Goal: Information Seeking & Learning: Learn about a topic

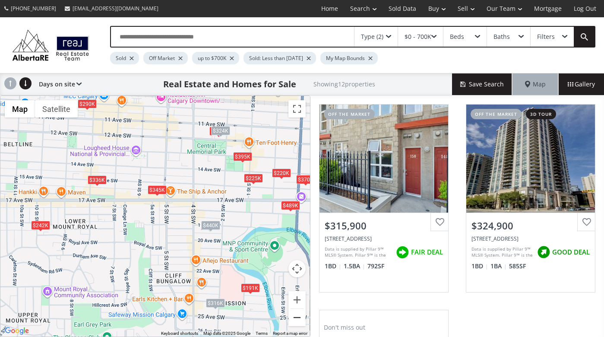
click at [297, 314] on button "Zoom out" at bounding box center [296, 317] width 17 height 17
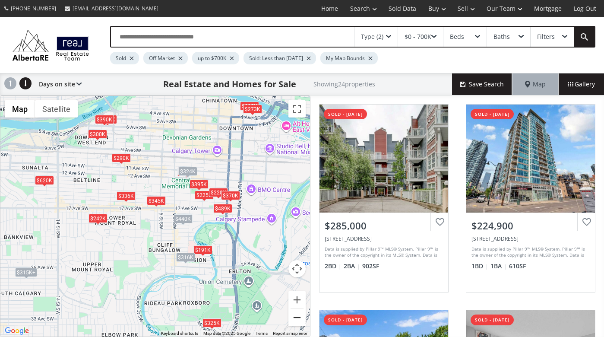
click at [297, 314] on button "Zoom out" at bounding box center [296, 317] width 17 height 17
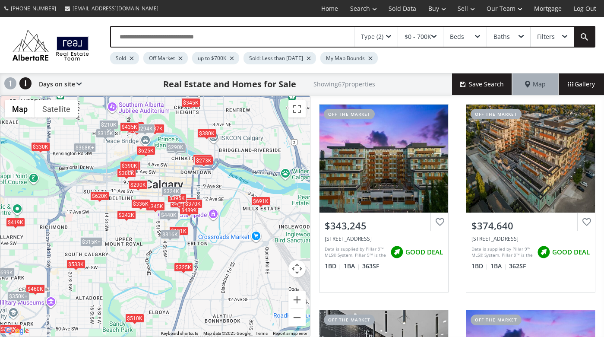
click at [184, 266] on div "$325K" at bounding box center [183, 266] width 19 height 9
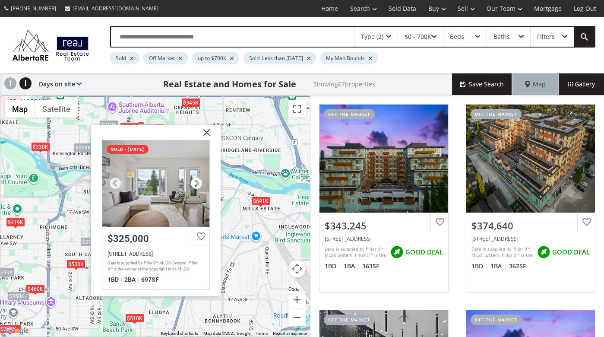
click at [198, 183] on div at bounding box center [196, 183] width 13 height 13
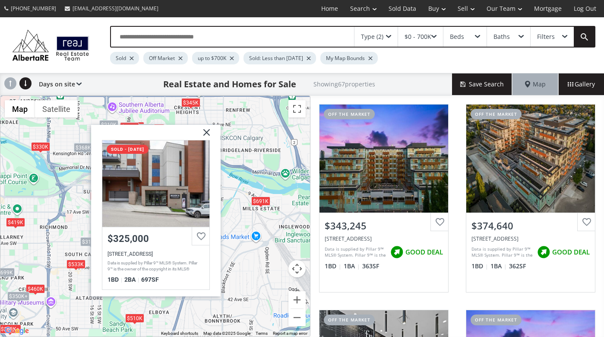
click at [207, 132] on img at bounding box center [204, 136] width 22 height 22
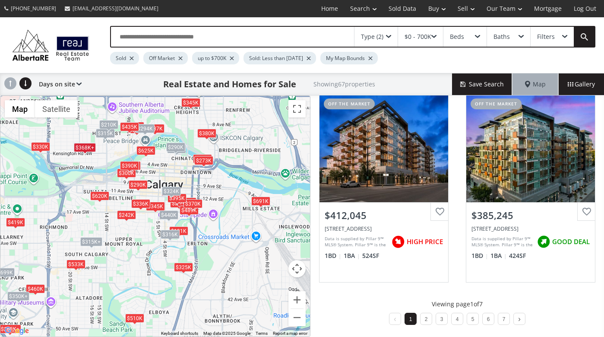
scroll to position [834, 0]
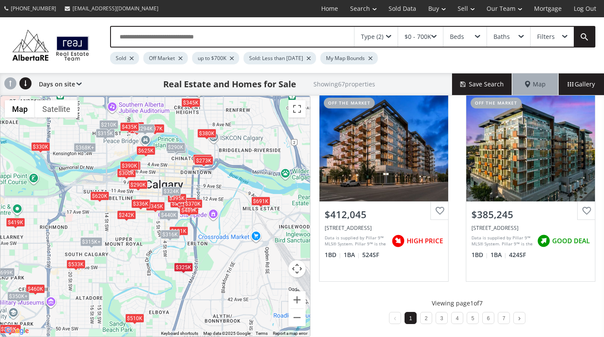
click at [376, 32] on div "Type (2)" at bounding box center [376, 37] width 43 height 20
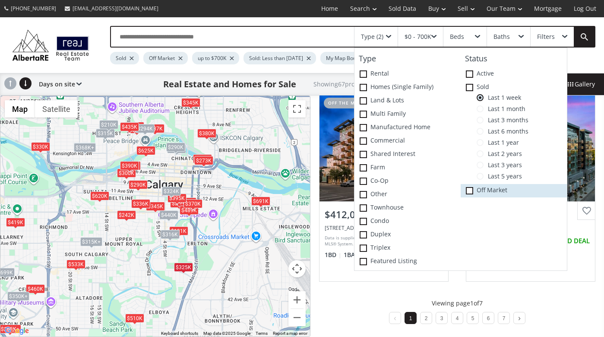
click at [0, 0] on icon at bounding box center [0, 0] width 0 height 0
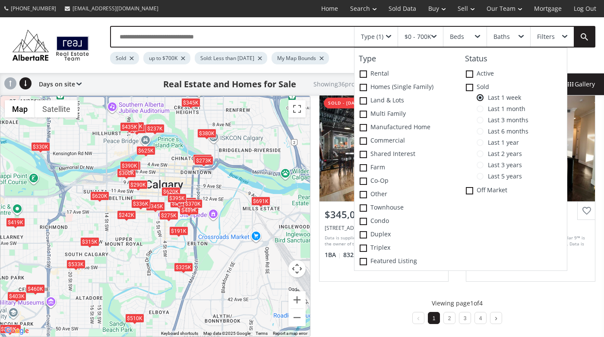
click at [268, 281] on div "To navigate, press the arrow keys. $285K $225K $700K $620K $419K $533K $191K $3…" at bounding box center [155, 216] width 310 height 241
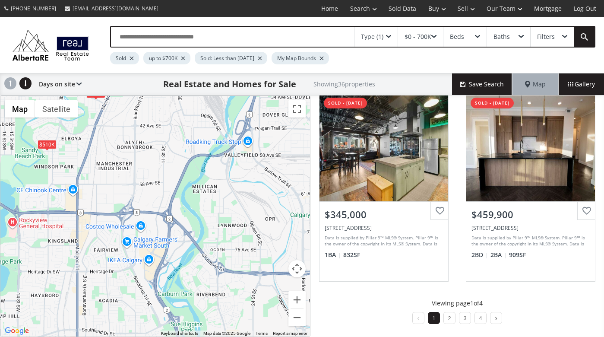
drag, startPoint x: 258, startPoint y: 319, endPoint x: 170, endPoint y: 144, distance: 195.8
click at [170, 144] on div "To navigate, press the arrow keys. $285K $225K $700K $620K $419K $533K $191K $3…" at bounding box center [155, 216] width 310 height 241
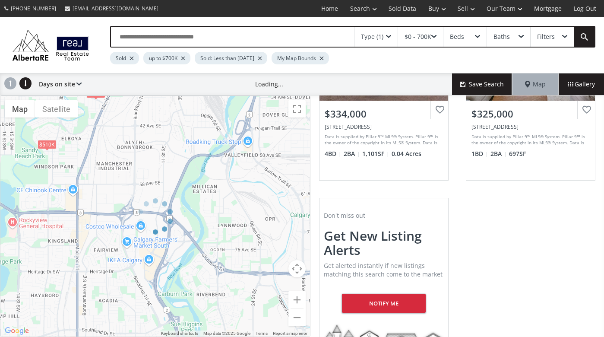
scroll to position [555, 0]
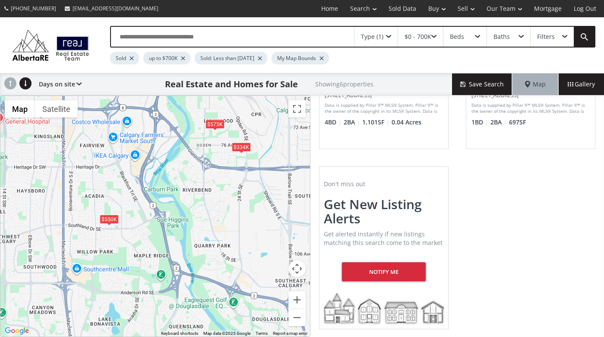
drag, startPoint x: 204, startPoint y: 303, endPoint x: 190, endPoint y: 198, distance: 106.3
click at [190, 198] on div "To navigate, press the arrow keys. $575K $550K $510K $645K $334K $325K" at bounding box center [155, 216] width 310 height 241
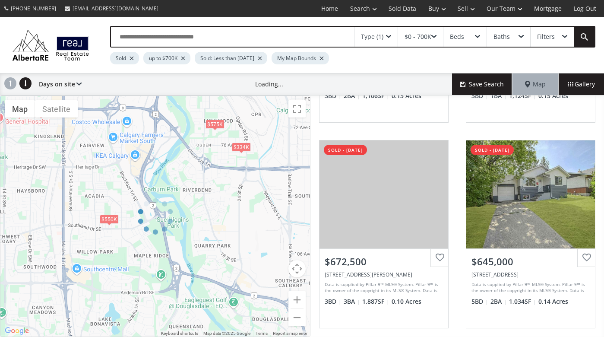
scroll to position [760, 0]
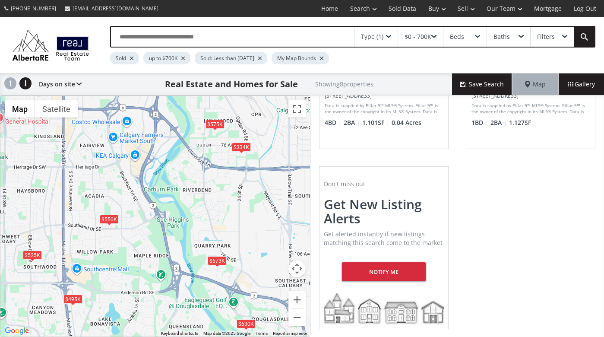
click at [196, 244] on div "To navigate, press the arrow keys. $575K $630K $550K $525K $673K $645K $334K $4…" at bounding box center [155, 216] width 310 height 241
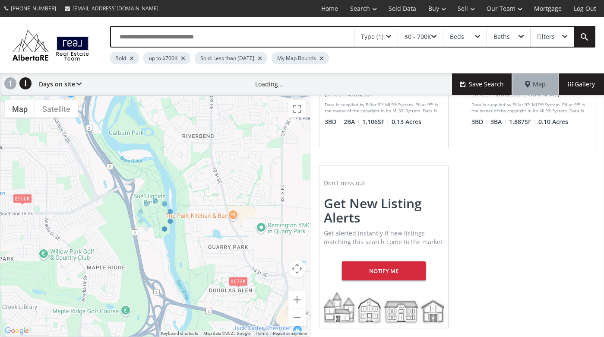
scroll to position [143, 0]
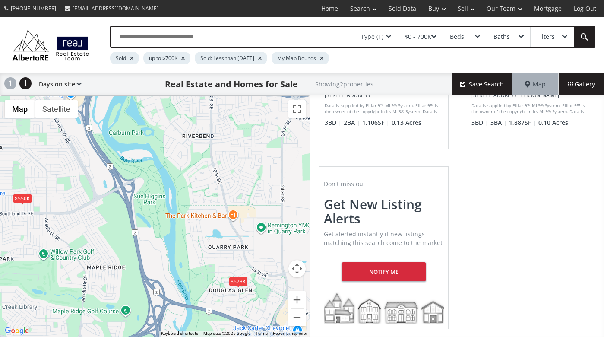
click at [209, 225] on div "To navigate, press the arrow keys. $550K $673K" at bounding box center [155, 216] width 310 height 241
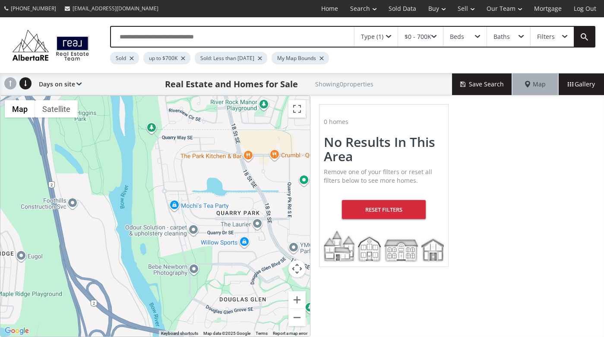
drag, startPoint x: 199, startPoint y: 245, endPoint x: 190, endPoint y: 187, distance: 58.7
click at [190, 187] on div "To navigate, press the arrow keys." at bounding box center [155, 216] width 310 height 241
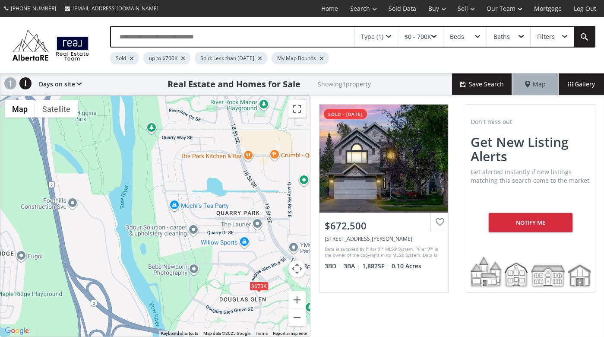
click at [383, 36] on div "Type (1)" at bounding box center [372, 37] width 22 height 6
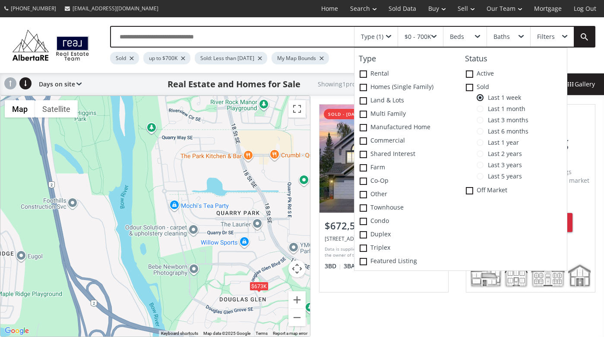
click at [481, 118] on span at bounding box center [480, 120] width 7 height 7
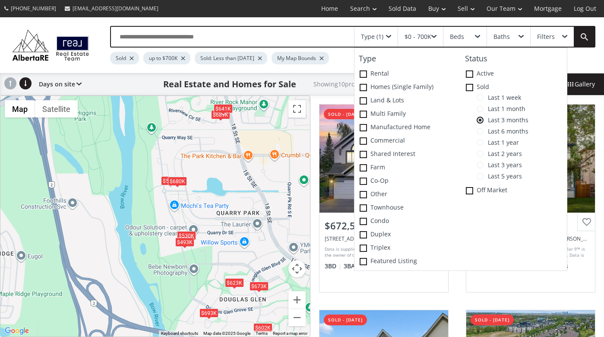
click at [270, 141] on div "To navigate, press the arrow keys. $673K $623K $530K $508K $493K $602K $689K $6…" at bounding box center [155, 216] width 310 height 241
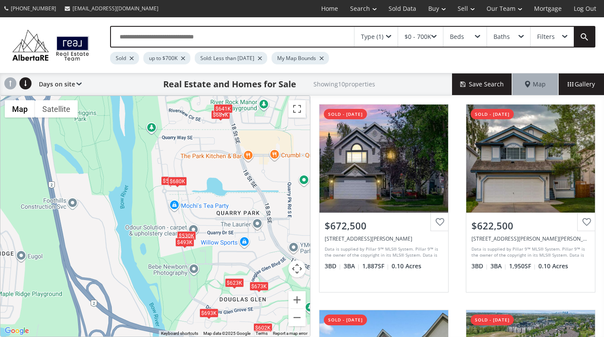
click at [205, 180] on div "To navigate, press the arrow keys. $673K $623K $530K $508K $493K $602K $689K $6…" at bounding box center [155, 216] width 310 height 241
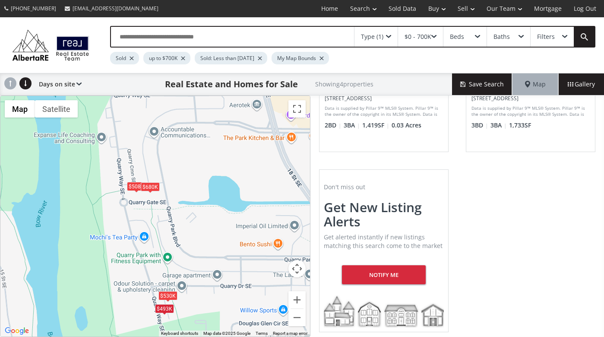
scroll to position [349, 0]
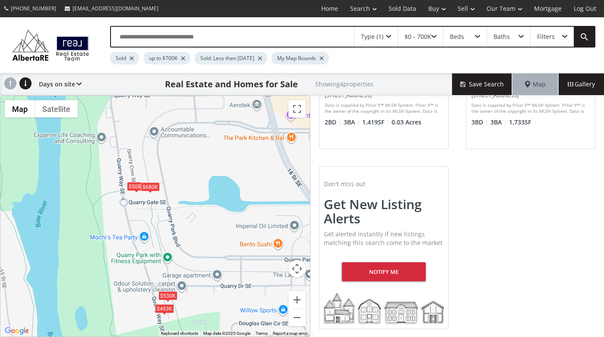
click at [370, 37] on div "Type (1)" at bounding box center [372, 37] width 22 height 6
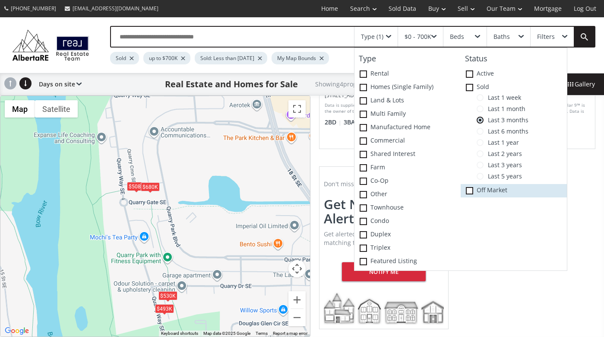
click at [472, 190] on span at bounding box center [469, 190] width 7 height 7
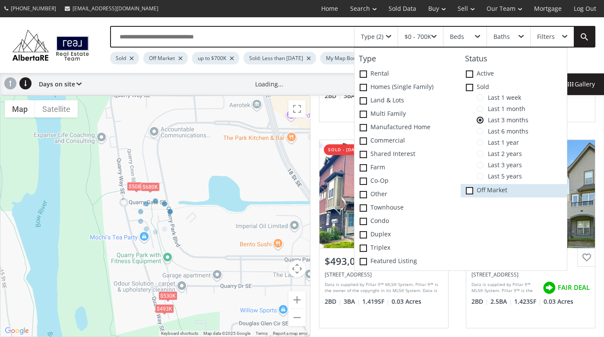
scroll to position [349, 0]
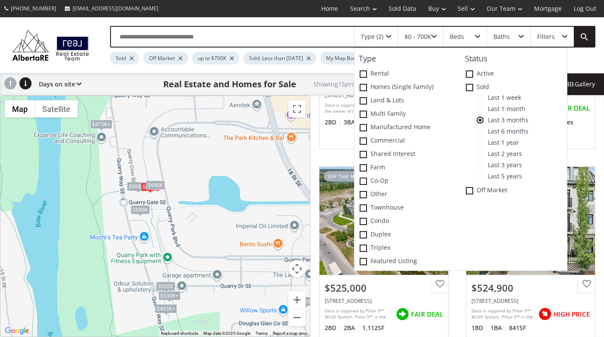
click at [261, 170] on div "To navigate, press the arrow keys. $530K+ $508K+ $493K+ $530K+ $508K+ $475K+ $6…" at bounding box center [155, 216] width 310 height 241
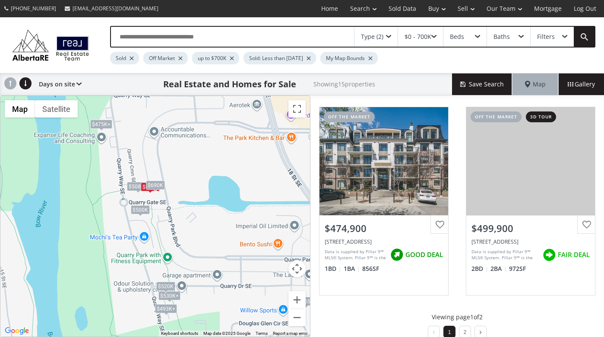
scroll to position [834, 0]
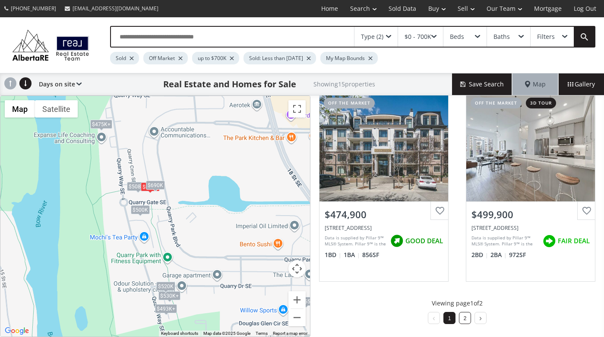
click at [464, 319] on link "2" at bounding box center [465, 318] width 3 height 6
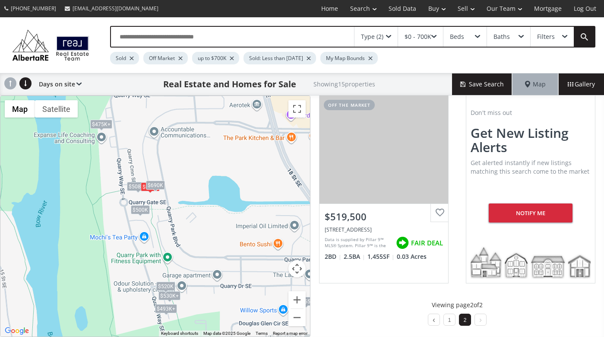
scroll to position [422, 0]
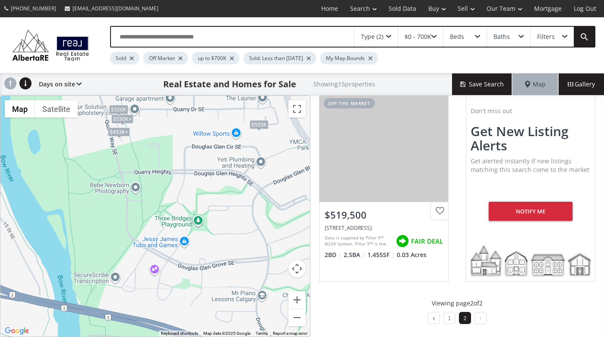
drag, startPoint x: 254, startPoint y: 312, endPoint x: 206, endPoint y: 135, distance: 183.7
click at [206, 135] on div "To navigate, press the arrow keys. $530K+ $508K+ $493K+ $530K+ $508K+ $475K+ $6…" at bounding box center [155, 216] width 310 height 241
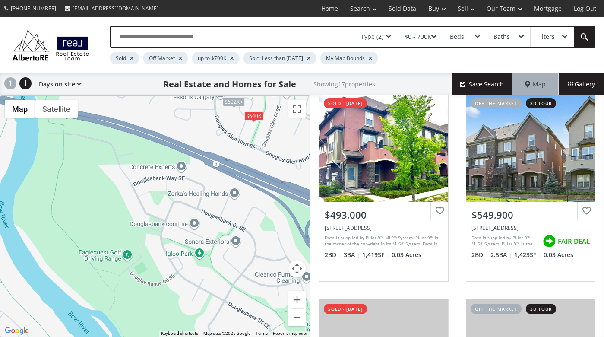
drag, startPoint x: 173, startPoint y: 304, endPoint x: 132, endPoint y: 102, distance: 206.3
click at [132, 102] on div "To navigate, press the arrow keys. $673K+ $673K+ $623K+ $530K+ $493K+ $530K+ $6…" at bounding box center [155, 216] width 310 height 241
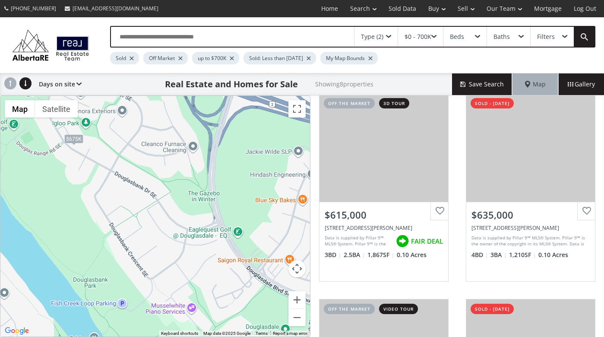
drag, startPoint x: 204, startPoint y: 300, endPoint x: 89, endPoint y: 168, distance: 175.7
click at [89, 168] on div "To navigate, press the arrow keys. $675K $659K+ $602K+ $659K+ $602K+ $635K+ $63…" at bounding box center [155, 216] width 310 height 241
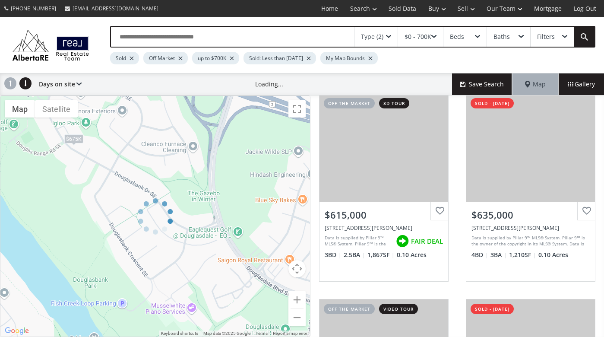
scroll to position [170, 0]
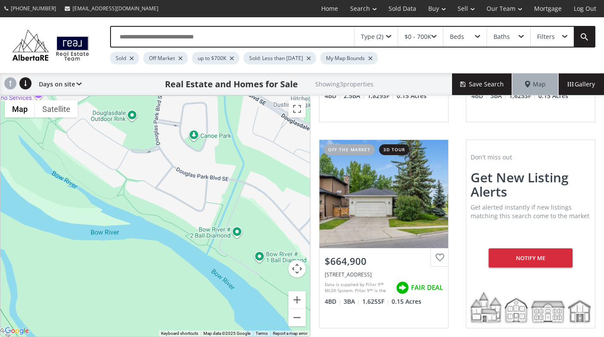
drag, startPoint x: 222, startPoint y: 311, endPoint x: 63, endPoint y: 94, distance: 269.1
click at [63, 94] on div "Type (2) $0 - 700K Beds Baths Filters Sold Off Market up to $700K Sold: Less th…" at bounding box center [302, 177] width 604 height 320
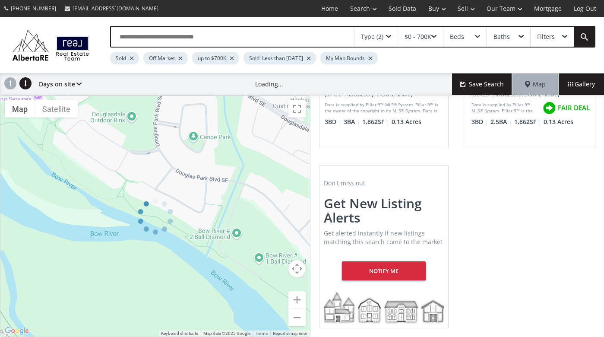
scroll to position [143, 0]
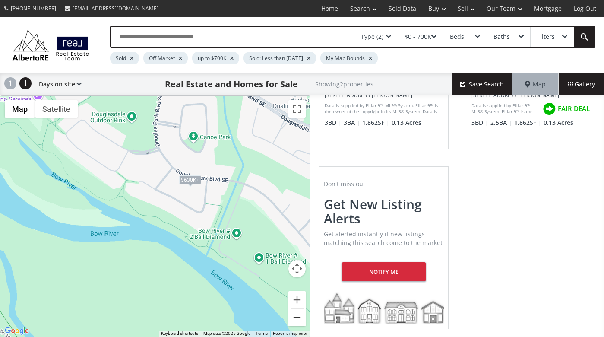
click at [298, 314] on button "Zoom out" at bounding box center [296, 317] width 17 height 17
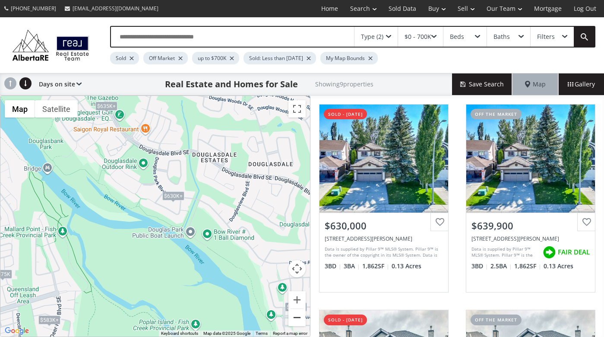
click at [298, 314] on button "Zoom out" at bounding box center [296, 317] width 17 height 17
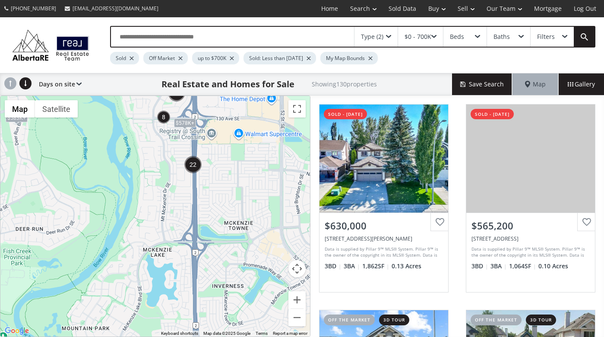
drag, startPoint x: 250, startPoint y: 319, endPoint x: 164, endPoint y: 171, distance: 171.4
click at [164, 171] on div "To navigate, press the arrow keys. $630K+ $630K+ $583K+ $583K+ $578K+ $578K+" at bounding box center [155, 216] width 310 height 241
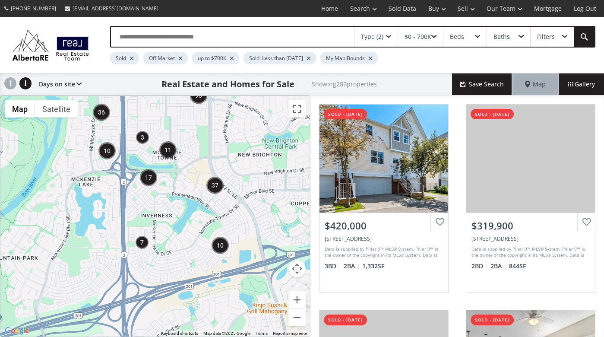
drag, startPoint x: 250, startPoint y: 295, endPoint x: 177, endPoint y: 225, distance: 101.4
click at [177, 225] on div "To navigate, press the arrow keys." at bounding box center [155, 216] width 310 height 241
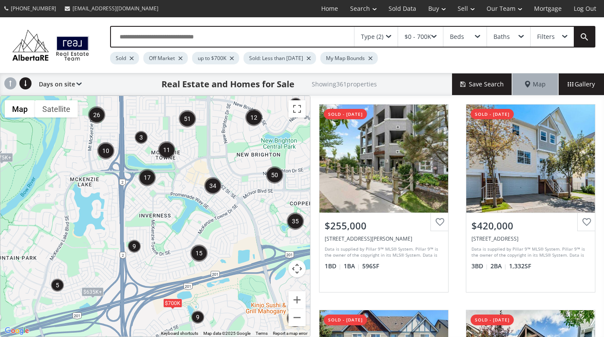
click at [162, 208] on div "To navigate, press the arrow keys. $675K+ $700K $635K+ $635K+ $675K+" at bounding box center [155, 216] width 310 height 241
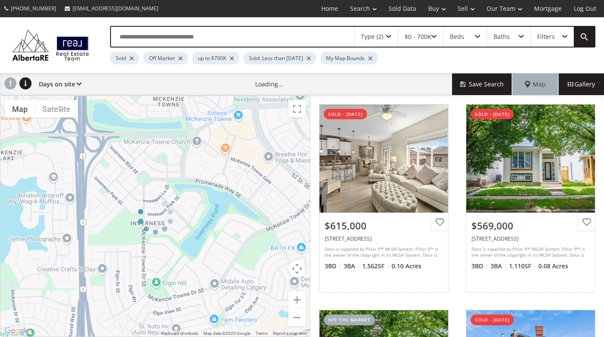
click at [162, 208] on div at bounding box center [155, 215] width 310 height 241
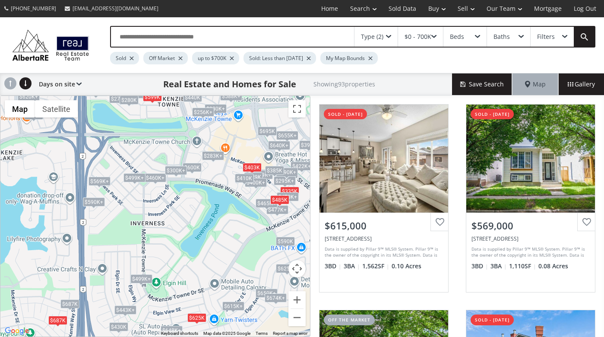
click at [178, 214] on div "To navigate, press the arrow keys. $615K+ $569K+ $569K+ $300K+ $443K+ $465K+ $3…" at bounding box center [155, 216] width 310 height 241
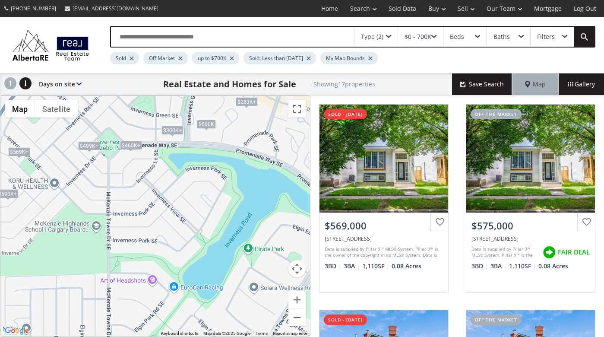
click at [107, 176] on div "To navigate, press the arrow keys. $569K+ $569K+ $300K+ $300K+ $499K+ $300K+ $4…" at bounding box center [155, 216] width 310 height 241
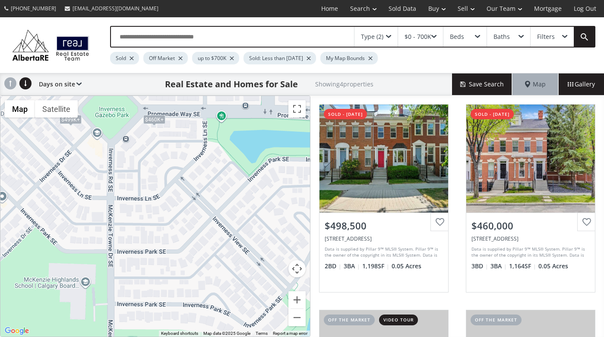
drag, startPoint x: 101, startPoint y: 165, endPoint x: 108, endPoint y: 224, distance: 59.9
click at [108, 225] on div "← Move left → Move right ↑ Move up ↓ Move down + Zoom in - Zoom out Home Jump l…" at bounding box center [155, 215] width 310 height 241
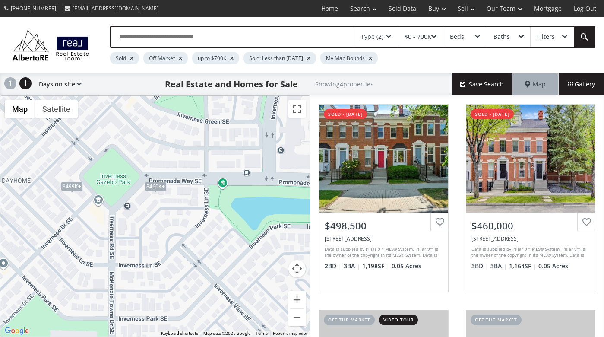
drag, startPoint x: 104, startPoint y: 175, endPoint x: 106, endPoint y: 244, distance: 68.7
click at [106, 244] on div "To navigate, press the arrow keys. $499K+ $460K+ $460K+ $499K+" at bounding box center [155, 216] width 310 height 241
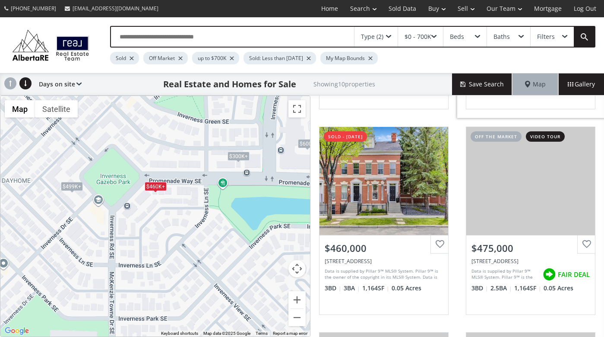
scroll to position [390, 0]
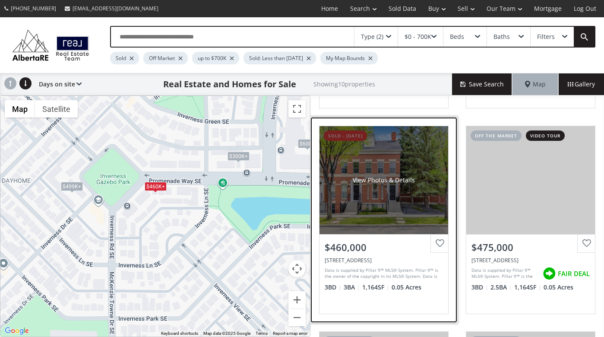
click at [344, 247] on div "$460,000" at bounding box center [384, 247] width 118 height 13
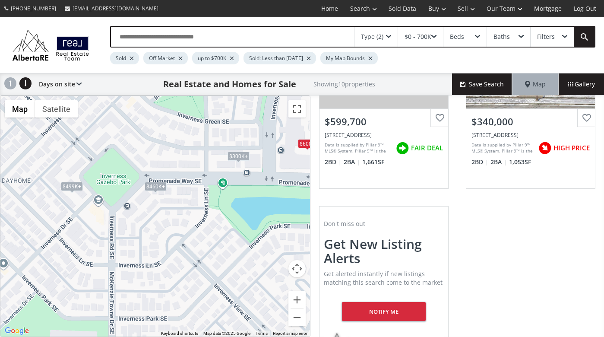
scroll to position [927, 0]
click at [388, 35] on span at bounding box center [388, 36] width 5 height 3
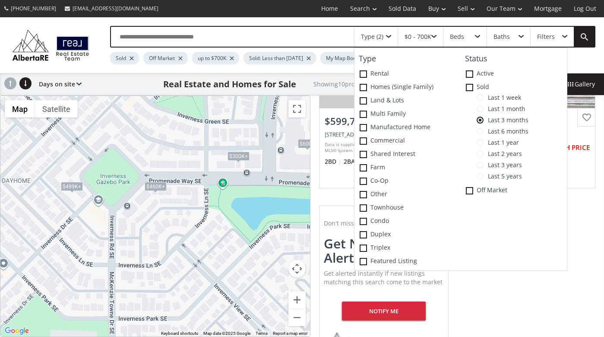
click at [483, 105] on span at bounding box center [480, 108] width 7 height 7
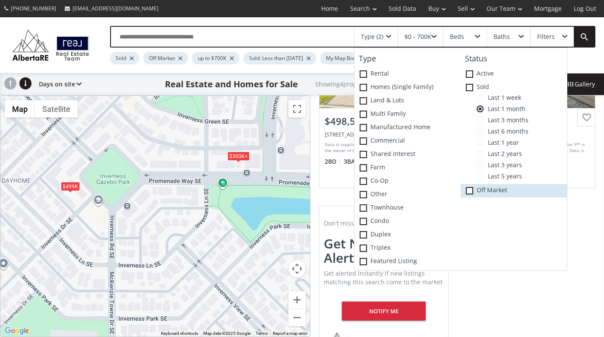
click at [0, 0] on icon at bounding box center [0, 0] width 0 height 0
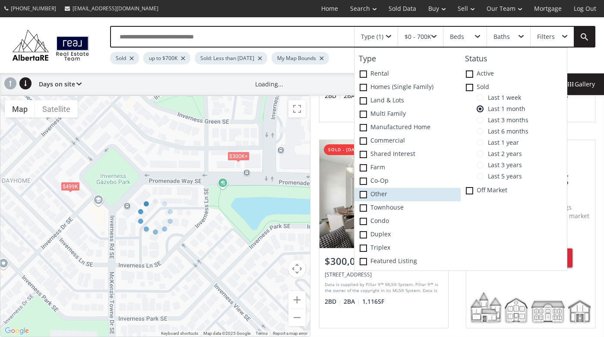
scroll to position [104, 0]
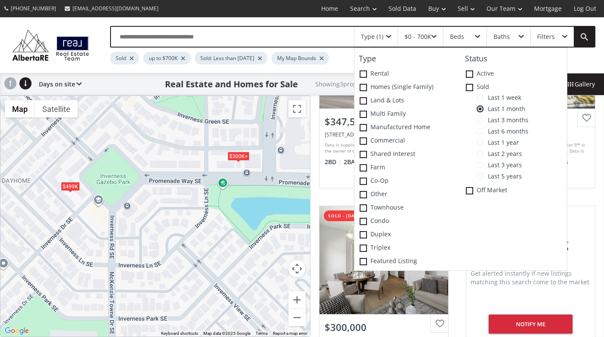
click at [147, 149] on div "To navigate, press the arrow keys. $300K+ $499K $300K+" at bounding box center [155, 216] width 310 height 241
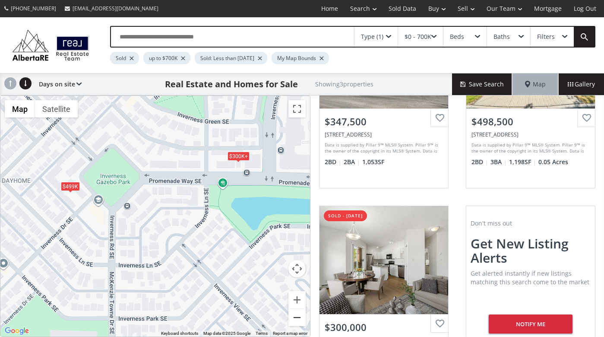
click at [299, 318] on button "Zoom out" at bounding box center [296, 317] width 17 height 17
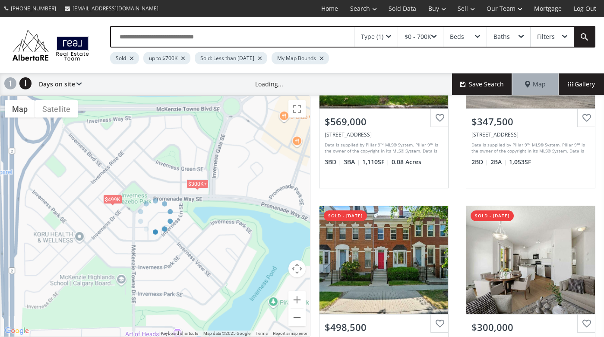
scroll to position [310, 0]
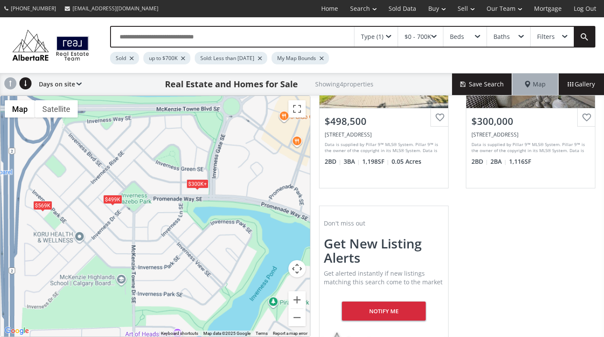
click at [110, 201] on div "$499K" at bounding box center [112, 198] width 19 height 9
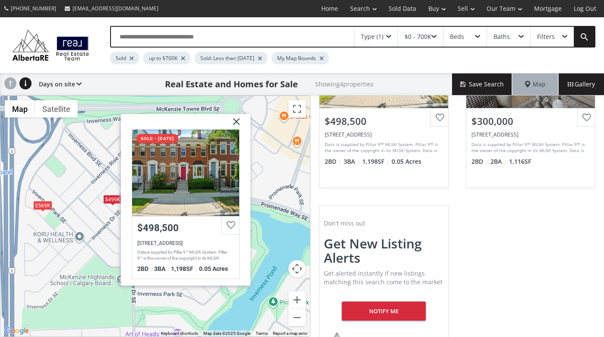
click at [98, 133] on div "To navigate, press the arrow keys. $569K $300K+ $499K $300K+ Inverness Square S…" at bounding box center [155, 216] width 310 height 241
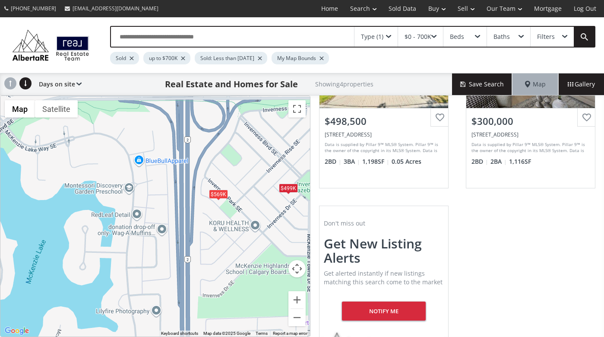
drag, startPoint x: 74, startPoint y: 150, endPoint x: 251, endPoint y: 139, distance: 177.4
click at [251, 139] on div "To navigate, press the arrow keys. $569K $300K+ $499K $300K+" at bounding box center [155, 216] width 310 height 241
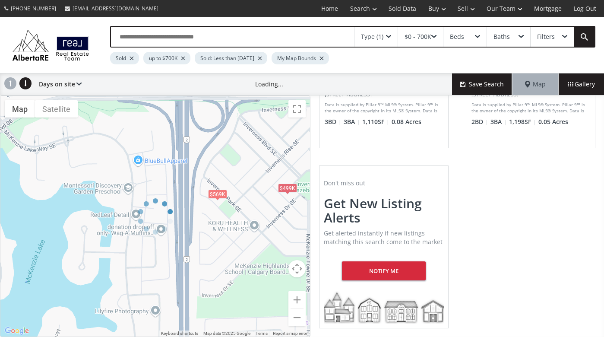
scroll to position [104, 0]
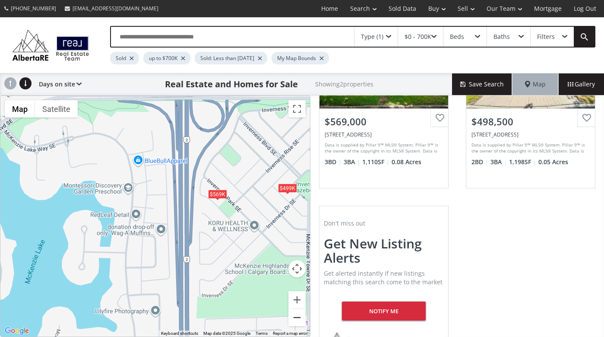
click at [298, 317] on button "Zoom out" at bounding box center [296, 317] width 17 height 17
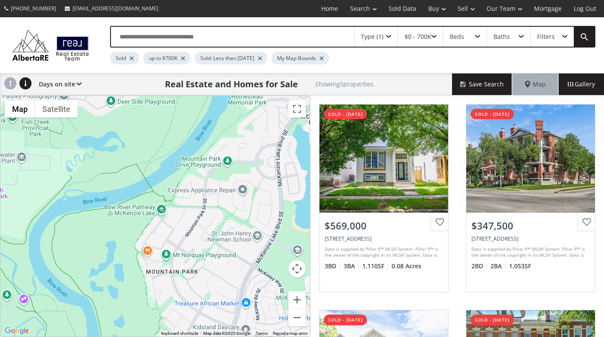
drag, startPoint x: 22, startPoint y: 215, endPoint x: 245, endPoint y: 156, distance: 231.1
click at [245, 156] on div "To navigate, press the arrow keys. $569K $300K+ $443K $499K $300K+" at bounding box center [155, 216] width 310 height 241
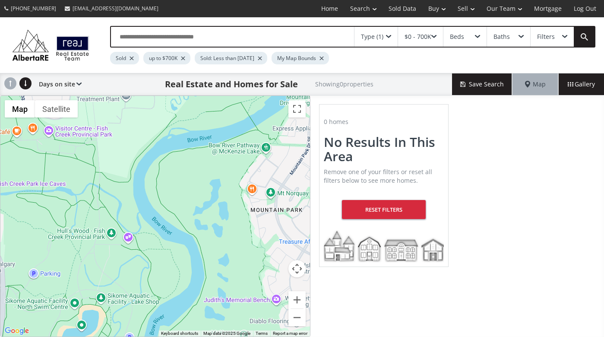
drag, startPoint x: 56, startPoint y: 214, endPoint x: 162, endPoint y: 152, distance: 122.9
click at [162, 152] on div "To navigate, press the arrow keys." at bounding box center [155, 216] width 310 height 241
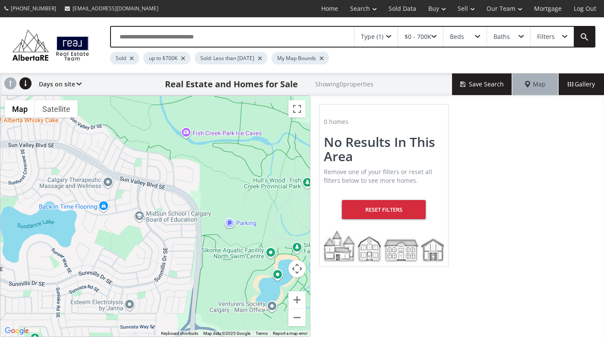
drag, startPoint x: 60, startPoint y: 240, endPoint x: 258, endPoint y: 187, distance: 204.2
click at [258, 187] on div "To navigate, press the arrow keys." at bounding box center [155, 216] width 310 height 241
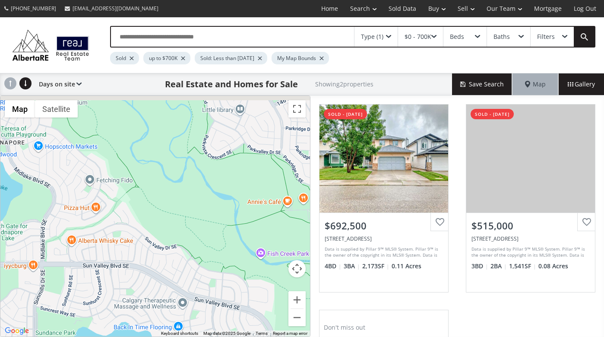
drag, startPoint x: 135, startPoint y: 110, endPoint x: 210, endPoint y: 233, distance: 143.6
click at [210, 233] on div "To navigate, press the arrow keys. $693K $515K" at bounding box center [155, 216] width 310 height 241
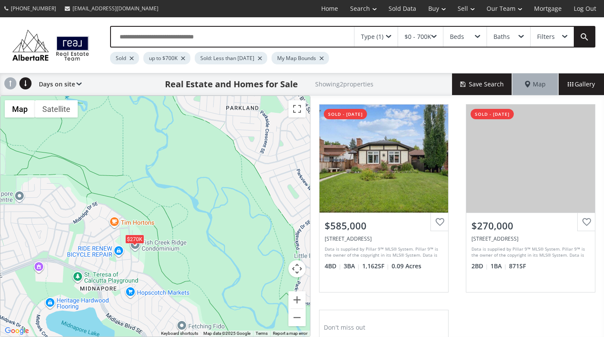
drag, startPoint x: 129, startPoint y: 129, endPoint x: 221, endPoint y: 276, distance: 173.6
click at [221, 276] on div "To navigate, press the arrow keys. $585K $270K" at bounding box center [155, 216] width 310 height 241
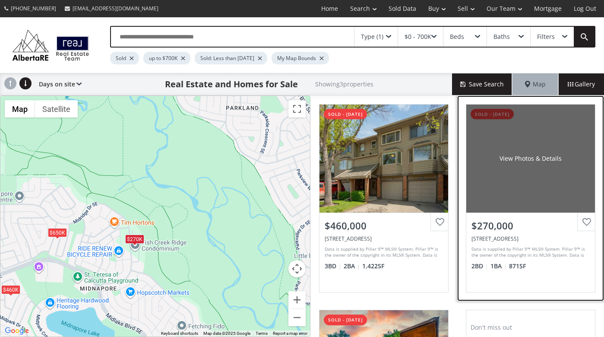
click at [522, 181] on div "View Photos & Details" at bounding box center [530, 158] width 129 height 108
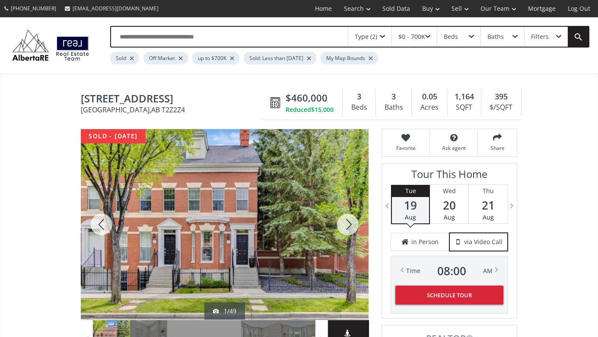
click at [349, 219] on div at bounding box center [347, 224] width 41 height 190
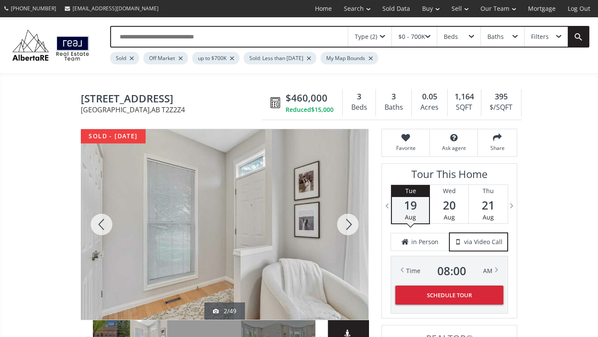
click at [349, 219] on div at bounding box center [347, 224] width 41 height 190
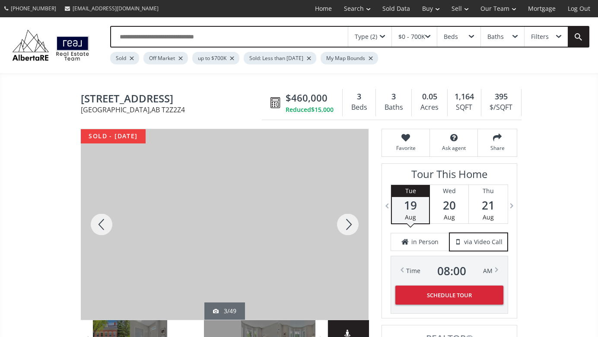
click at [349, 219] on div at bounding box center [347, 224] width 41 height 190
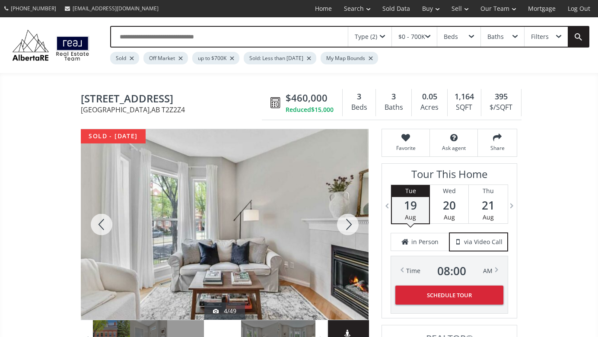
click at [349, 219] on div at bounding box center [347, 224] width 41 height 190
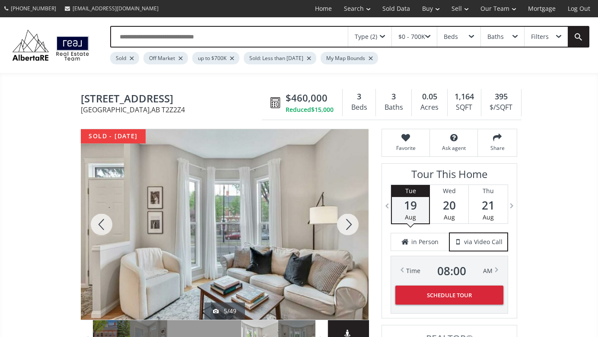
click at [349, 219] on div at bounding box center [347, 224] width 41 height 190
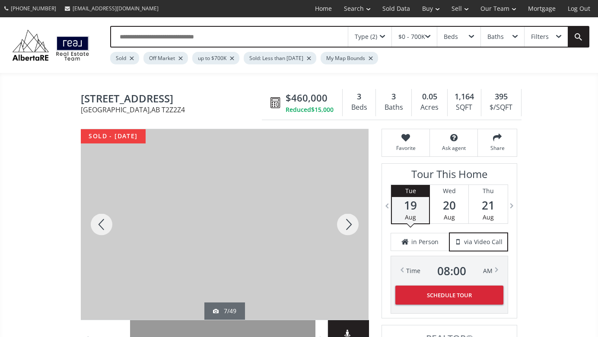
click at [349, 219] on div at bounding box center [347, 224] width 41 height 190
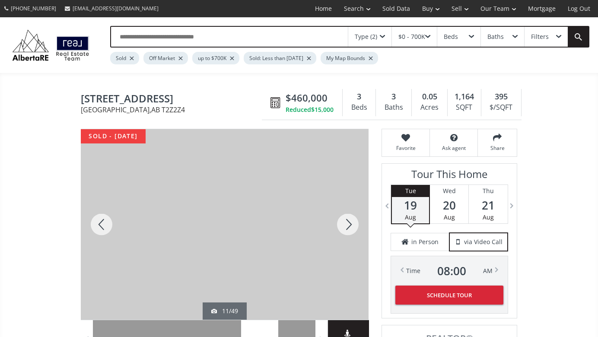
click at [349, 219] on div at bounding box center [347, 224] width 41 height 190
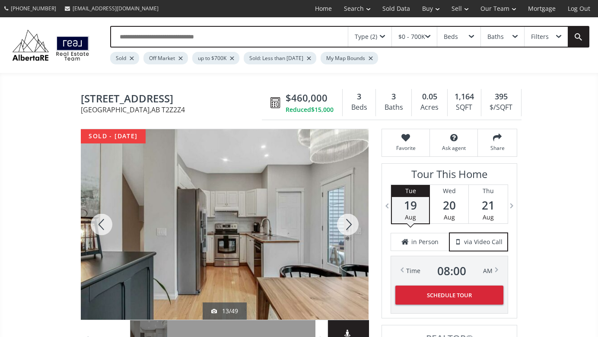
click at [349, 219] on div at bounding box center [347, 224] width 41 height 190
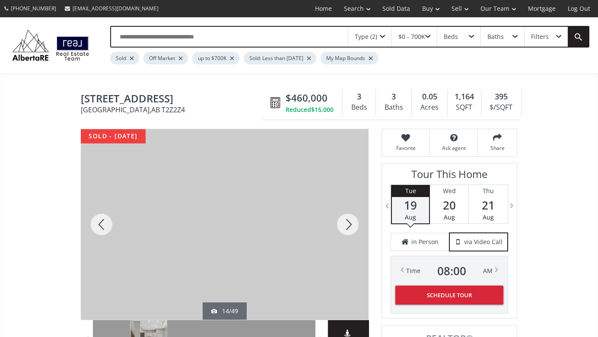
click at [349, 219] on div at bounding box center [347, 224] width 41 height 190
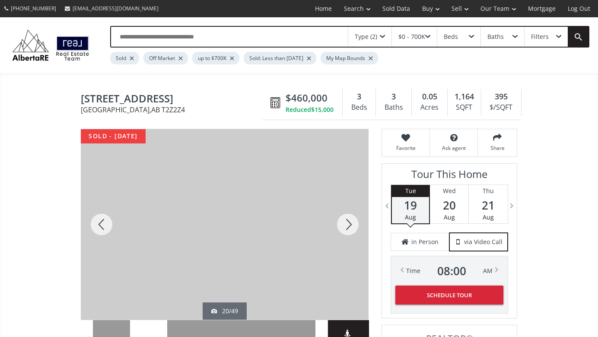
click at [349, 219] on div at bounding box center [347, 224] width 41 height 190
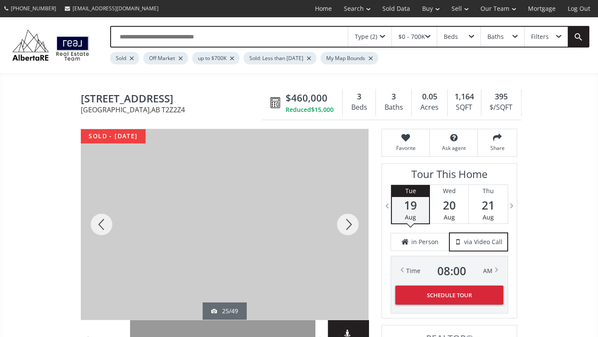
click at [349, 219] on div at bounding box center [347, 224] width 41 height 190
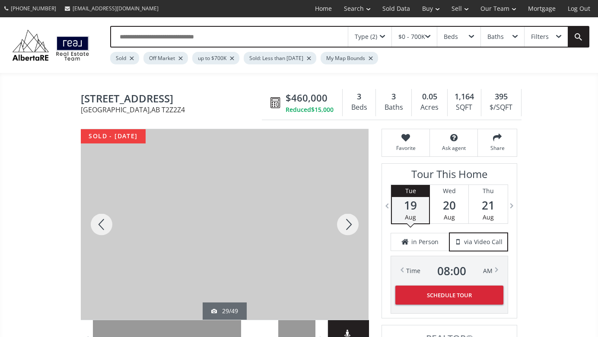
click at [349, 219] on div at bounding box center [347, 224] width 41 height 190
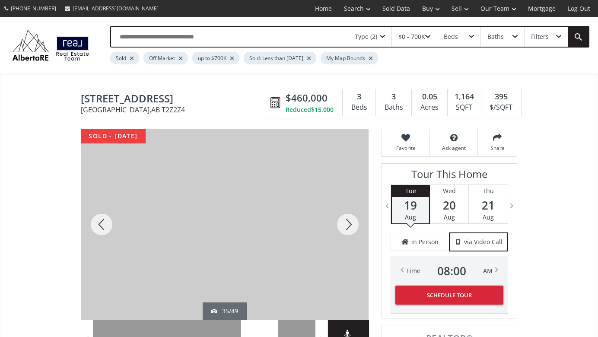
click at [349, 219] on div at bounding box center [347, 224] width 41 height 190
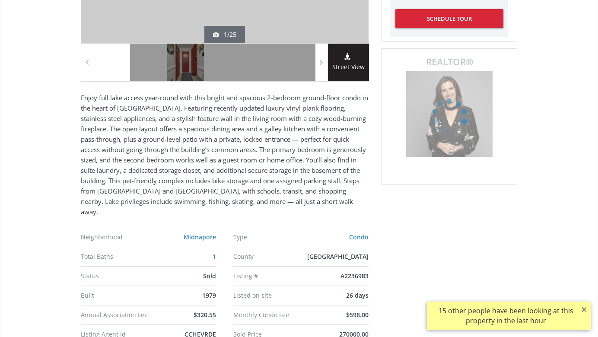
scroll to position [324, 0]
